Goal: Task Accomplishment & Management: Use online tool/utility

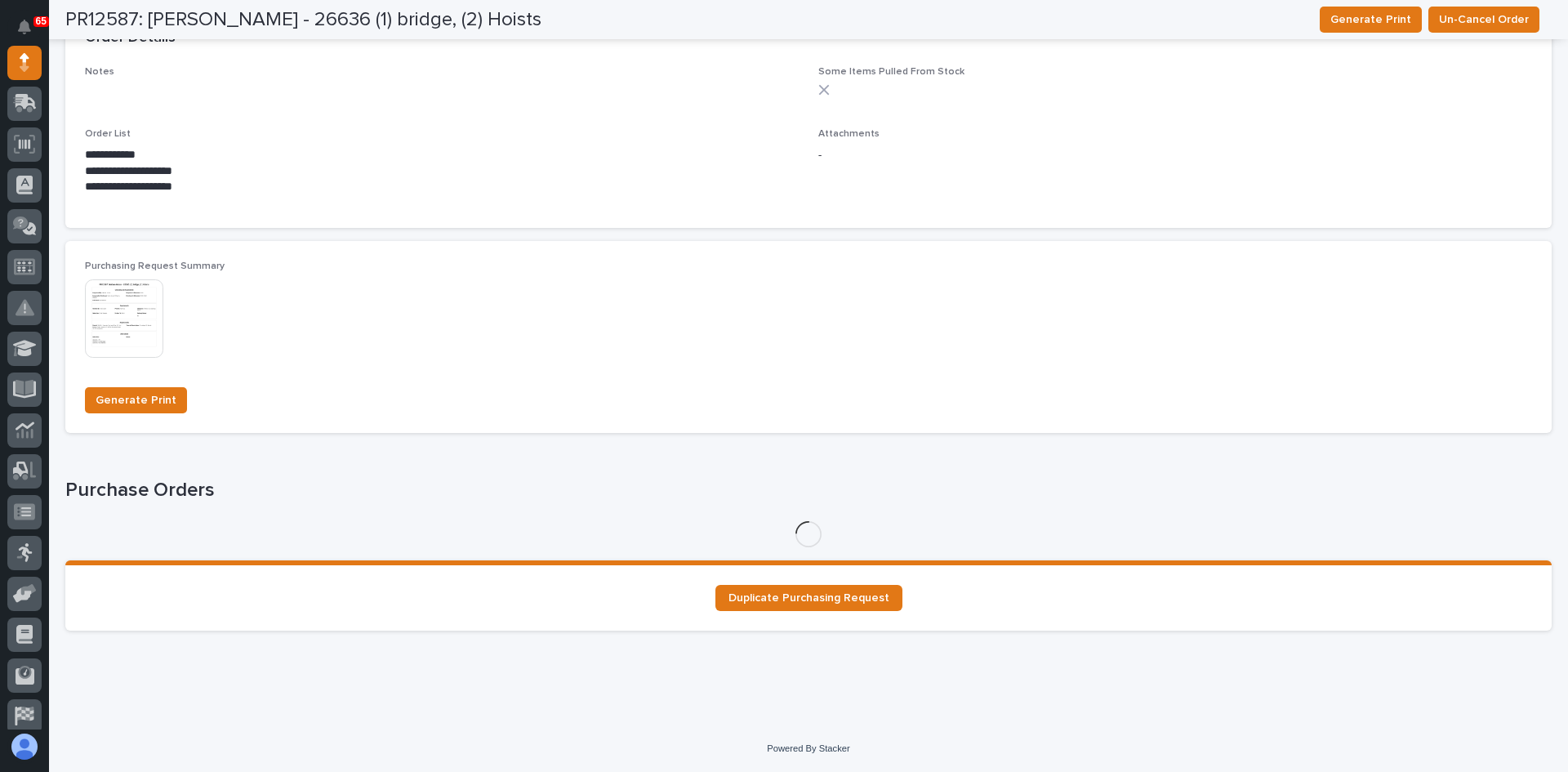
scroll to position [980, 0]
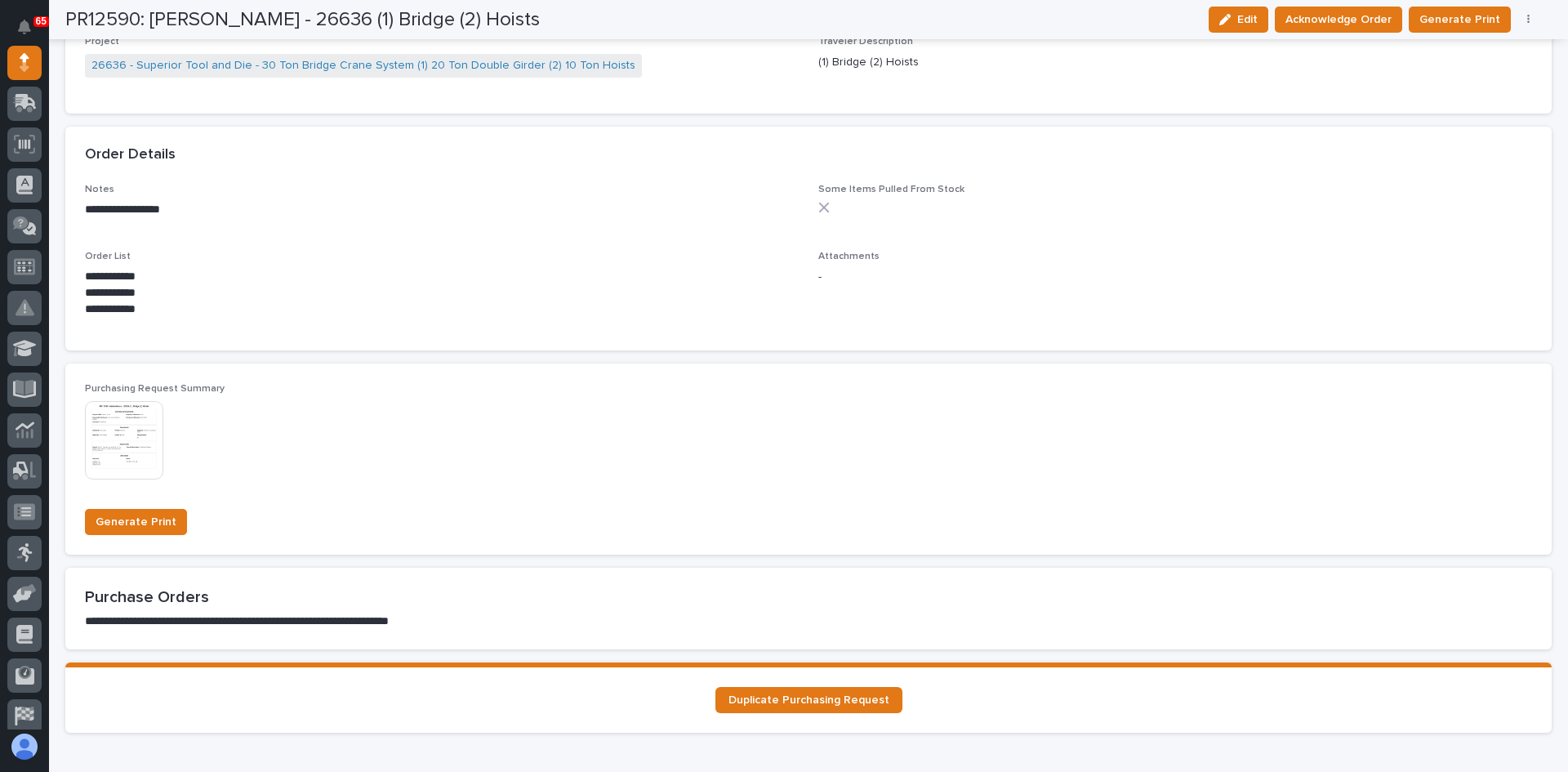
scroll to position [980, 0]
click at [130, 518] on span "Generate Print" at bounding box center [136, 521] width 81 height 20
click at [130, 443] on img at bounding box center [124, 439] width 78 height 78
